Goal: Task Accomplishment & Management: Manage account settings

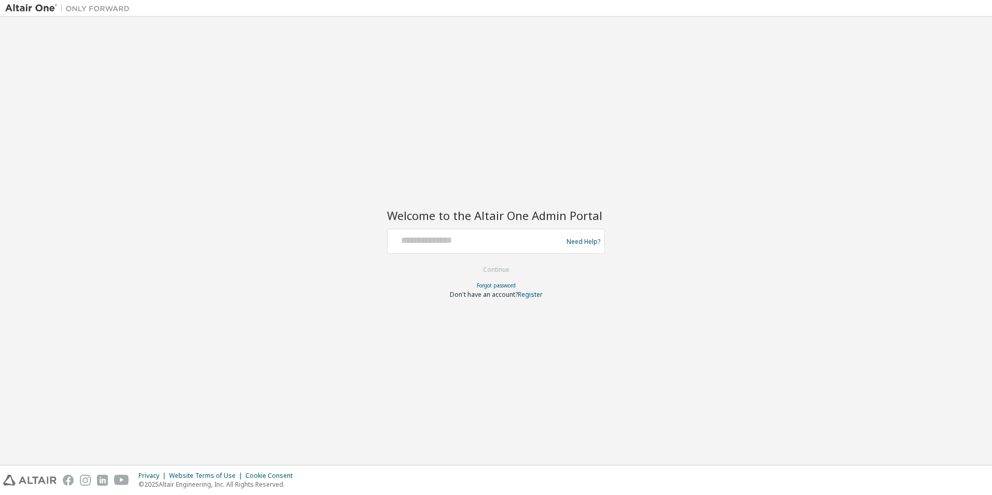
click at [421, 247] on div at bounding box center [477, 241] width 170 height 20
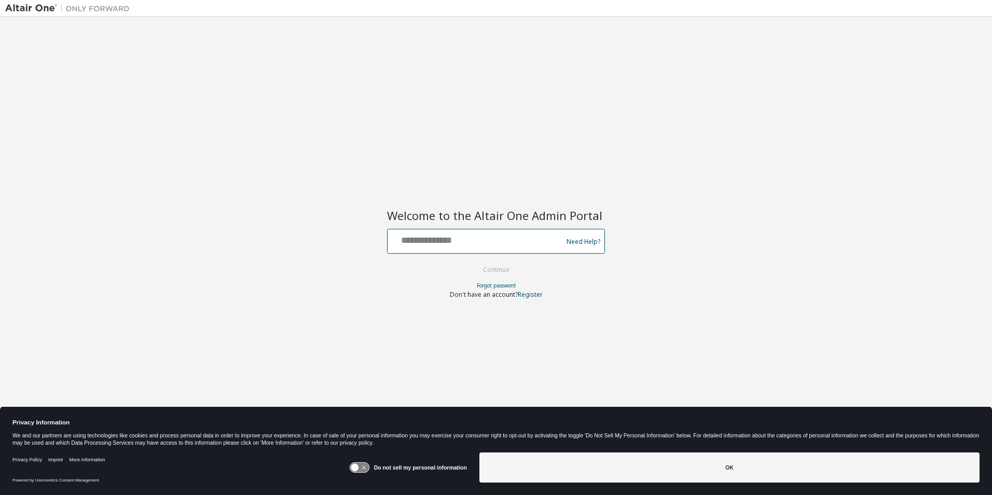
click at [415, 242] on input "text" at bounding box center [477, 238] width 170 height 15
type input "**********"
click at [483, 265] on button "Continue" at bounding box center [496, 270] width 48 height 16
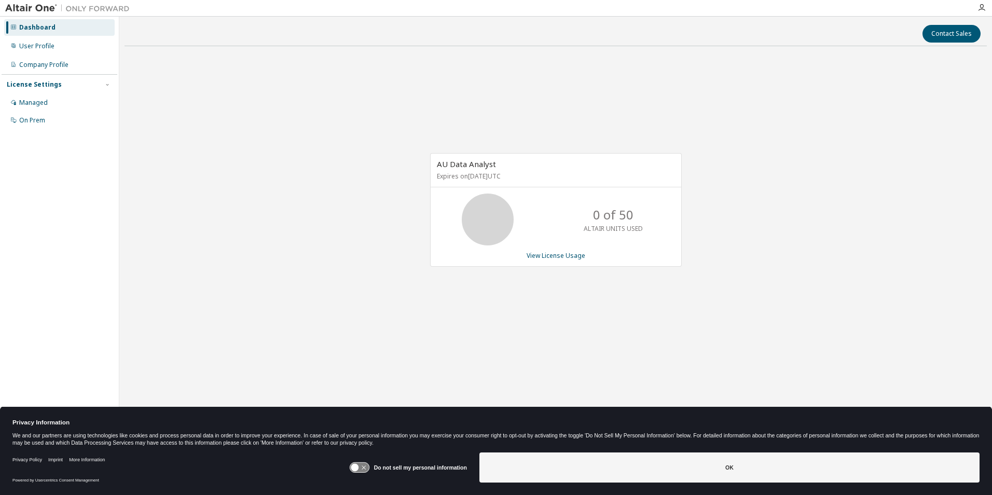
click at [35, 42] on div "User Profile" at bounding box center [36, 46] width 35 height 8
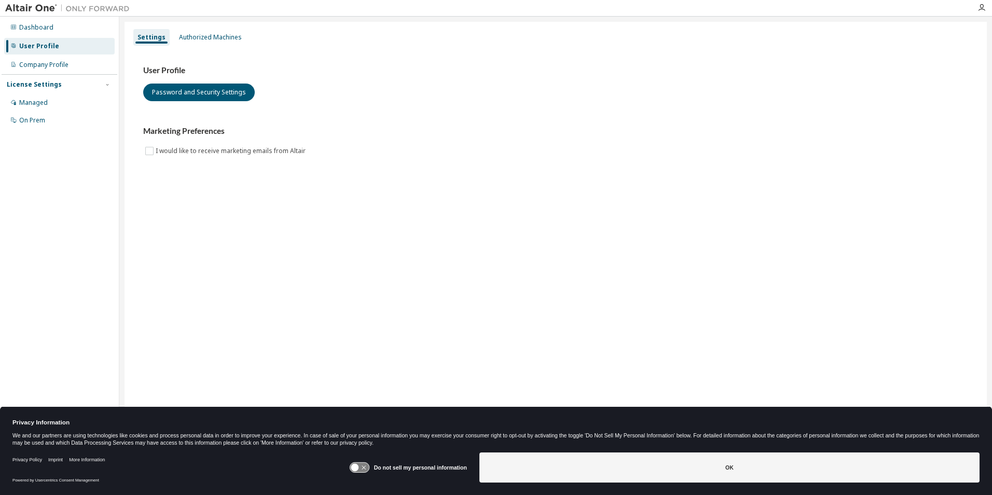
click at [195, 34] on div "Authorized Machines" at bounding box center [210, 37] width 63 height 8
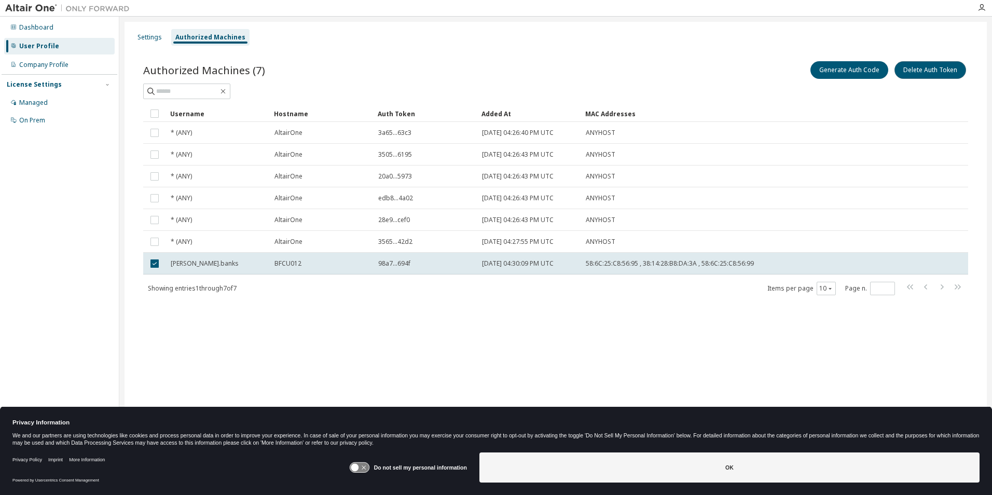
click at [923, 66] on button "Delete Auth Token" at bounding box center [931, 70] width 72 height 18
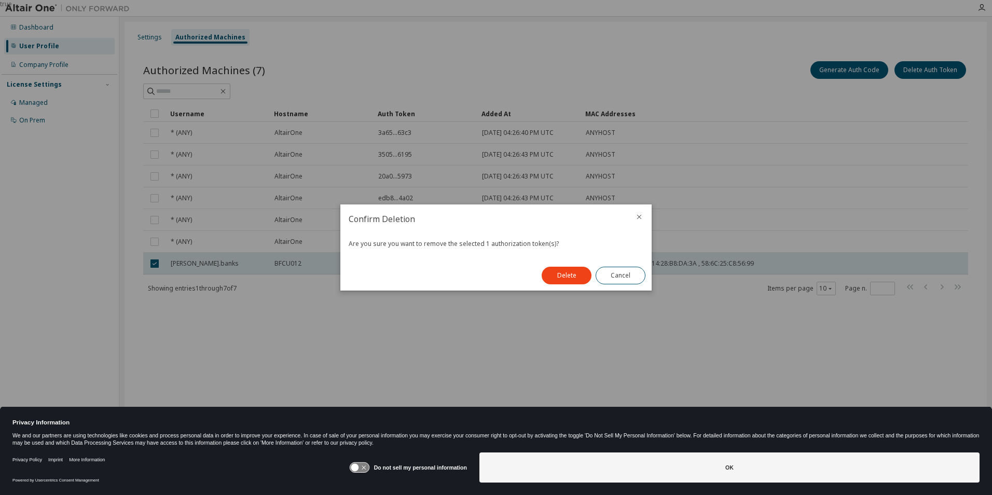
click at [569, 271] on button "Delete" at bounding box center [567, 276] width 50 height 18
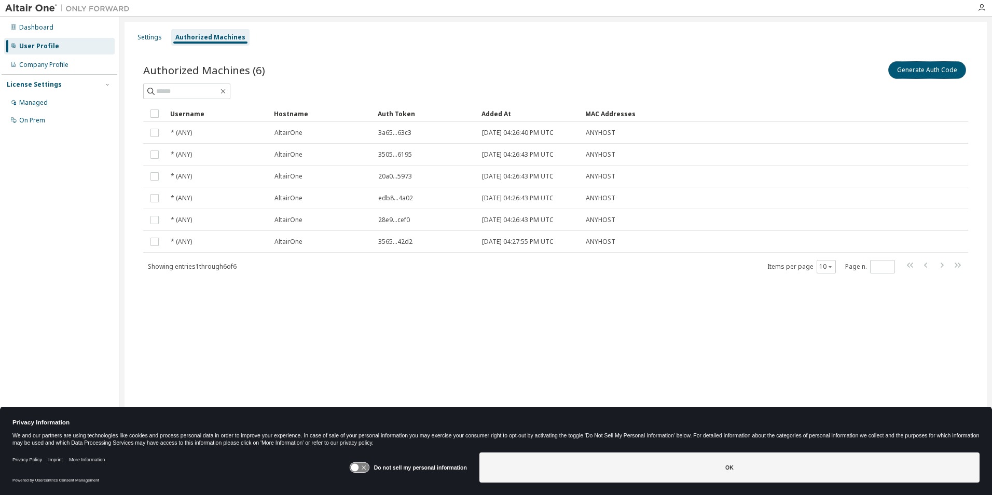
click at [931, 67] on button "Generate Auth Code" at bounding box center [927, 70] width 78 height 18
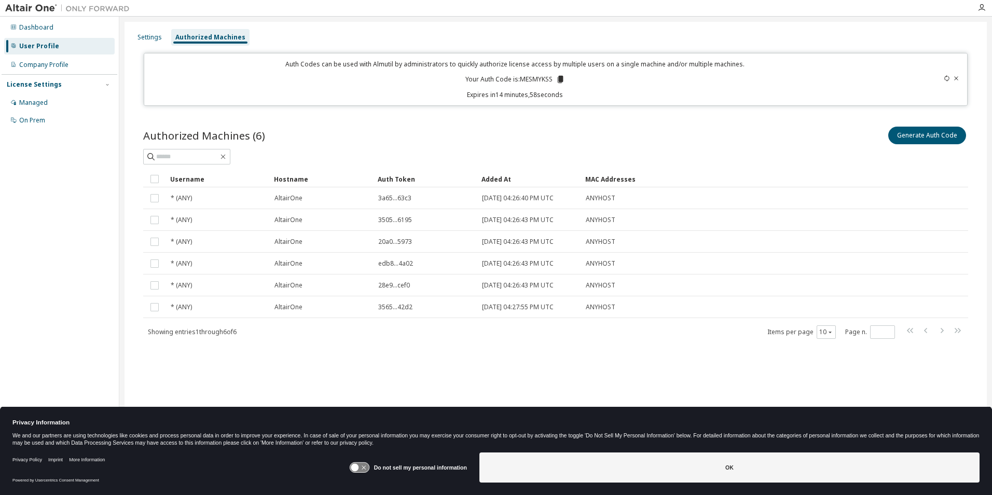
click at [528, 79] on p "Your Auth Code is: MESMYKSS" at bounding box center [515, 79] width 100 height 9
copy p "MESMYKSS"
